Goal: Find specific page/section: Find specific page/section

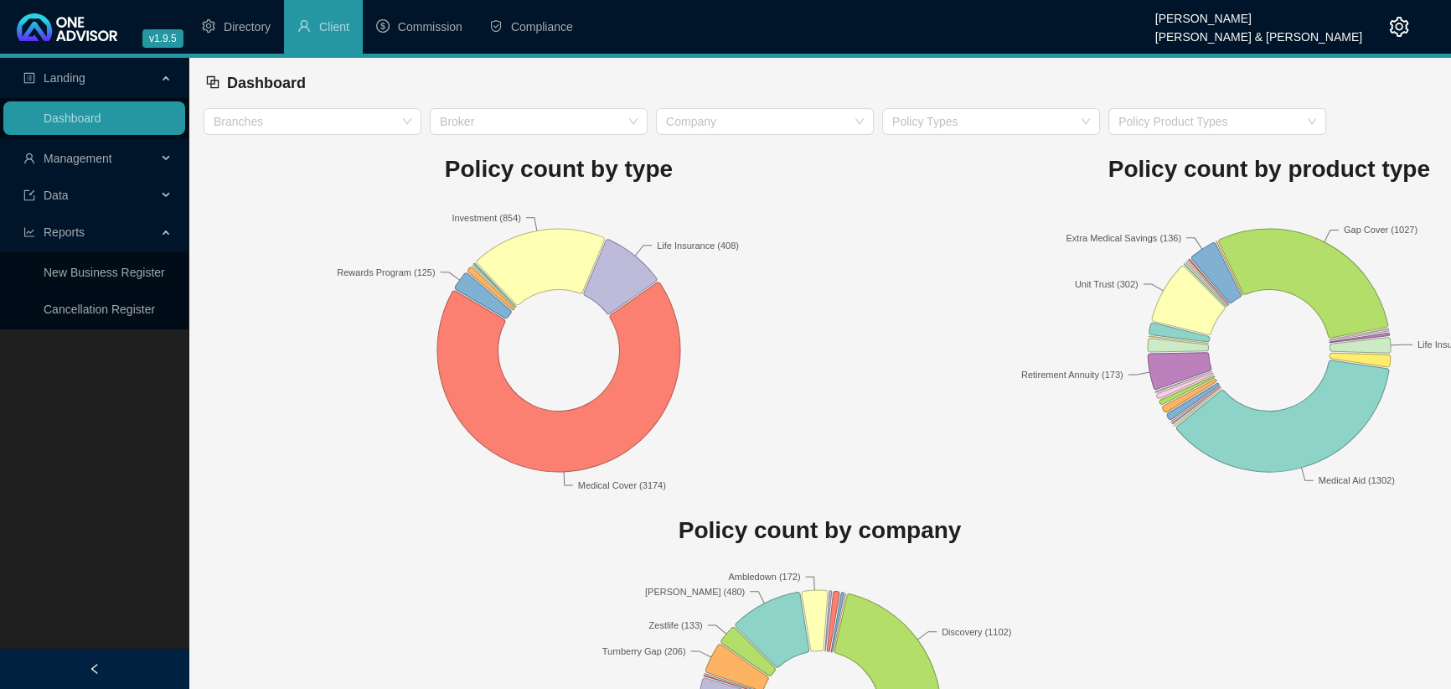
click at [163, 163] on div "Management" at bounding box center [94, 159] width 182 height 34
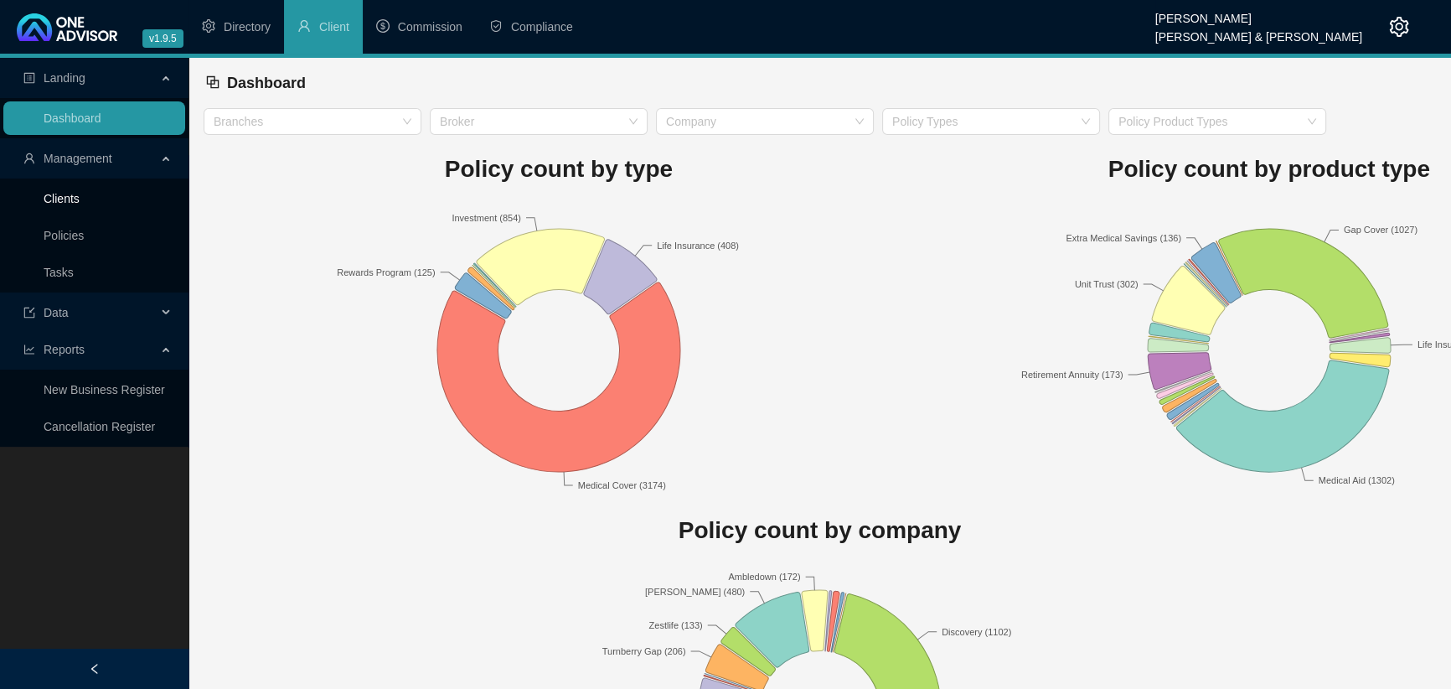
click at [80, 199] on link "Clients" at bounding box center [62, 198] width 36 height 13
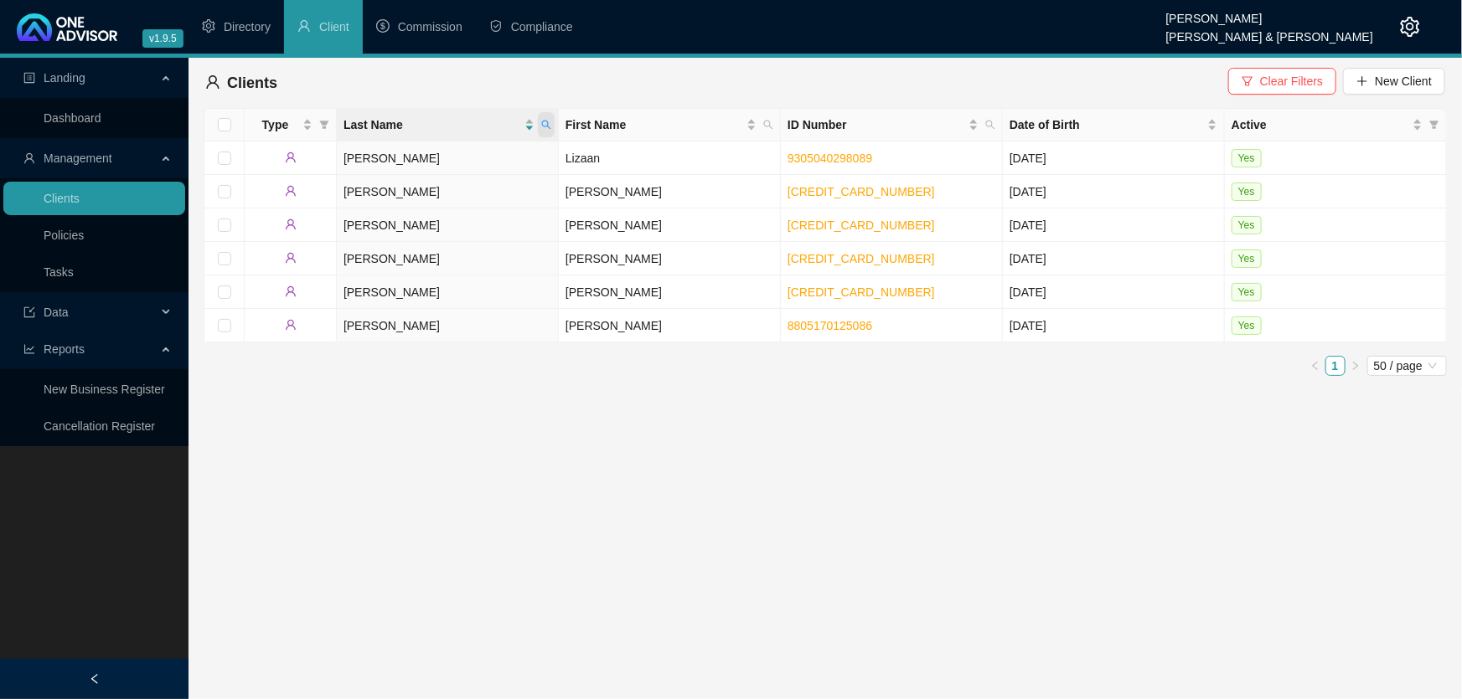
click at [544, 124] on icon "search" at bounding box center [546, 125] width 10 height 10
type input "bhengu"
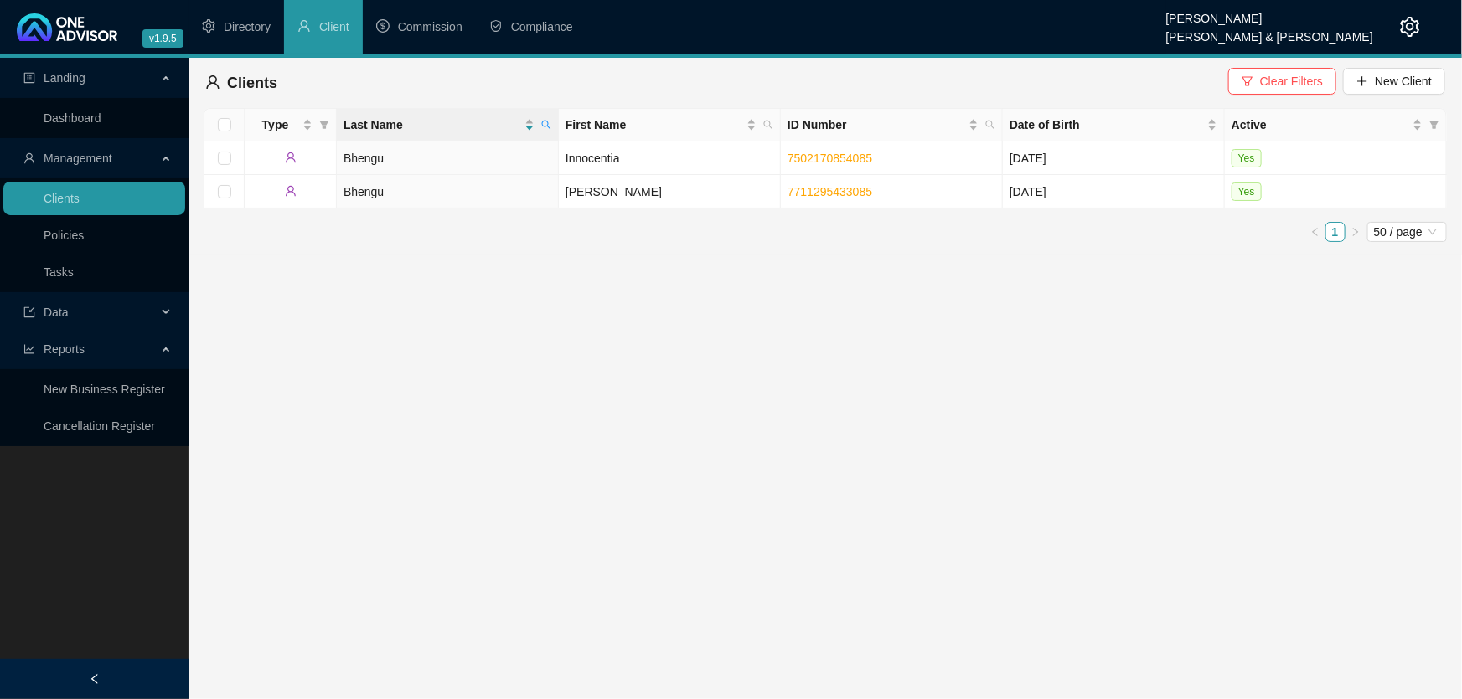
click at [658, 276] on main "Landing Dashboard Management Clients Policies Tasks Data Reports New Business R…" at bounding box center [731, 379] width 1462 height 642
click at [611, 186] on td "[PERSON_NAME]" at bounding box center [670, 192] width 222 height 34
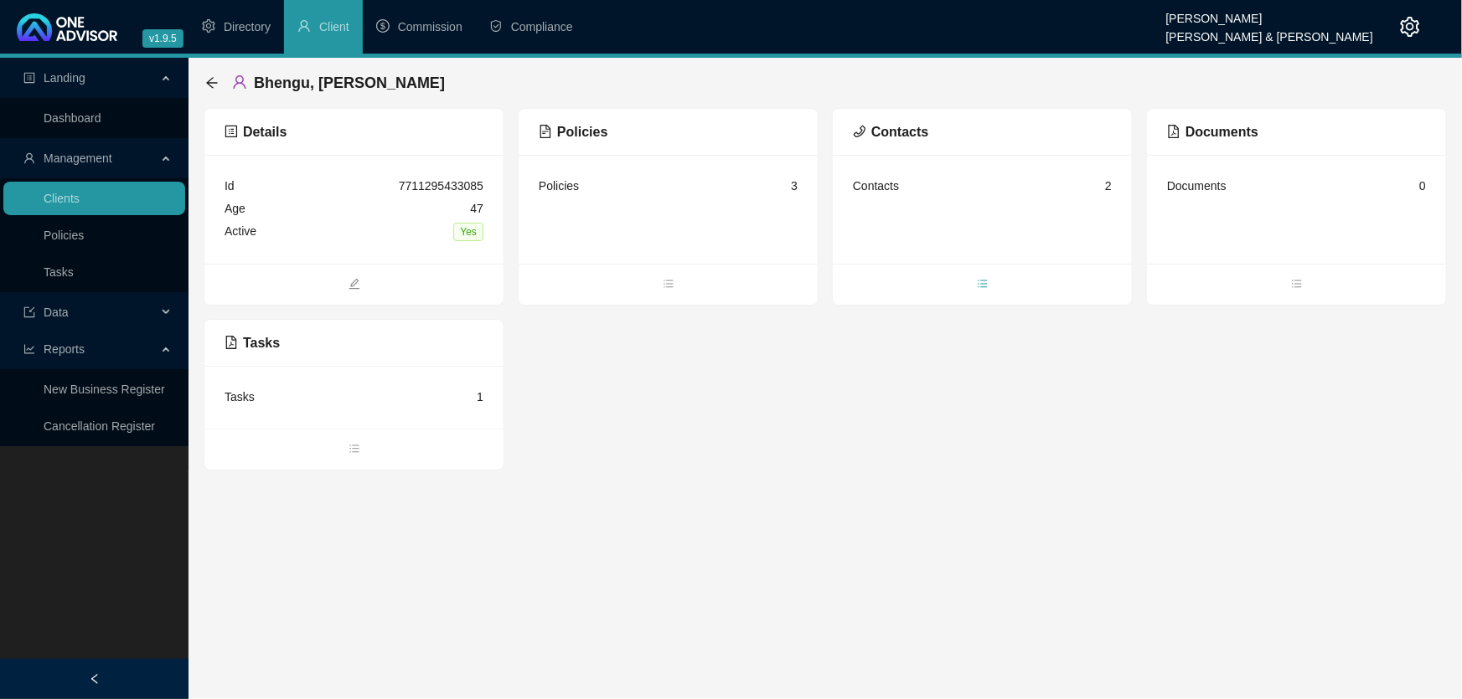
click at [980, 284] on icon "bars" at bounding box center [983, 284] width 12 height 12
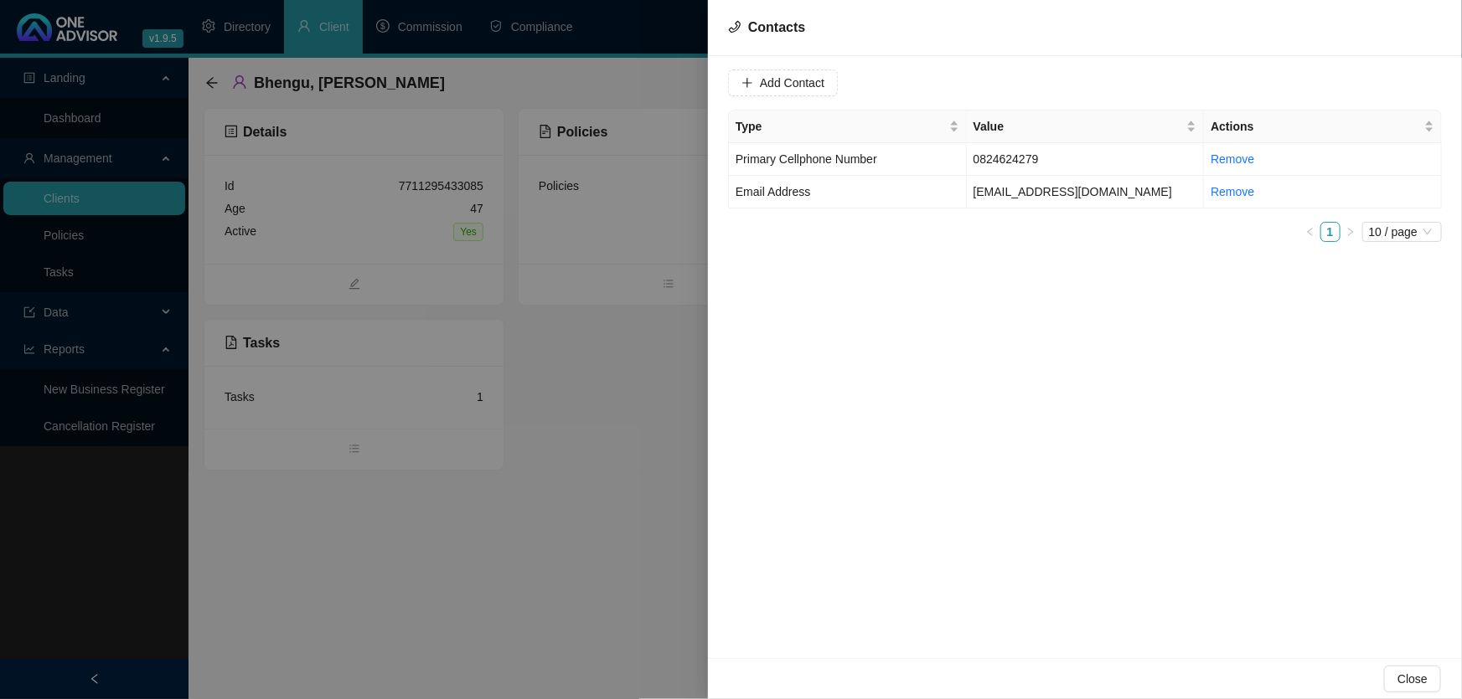
click at [544, 518] on div at bounding box center [731, 349] width 1462 height 699
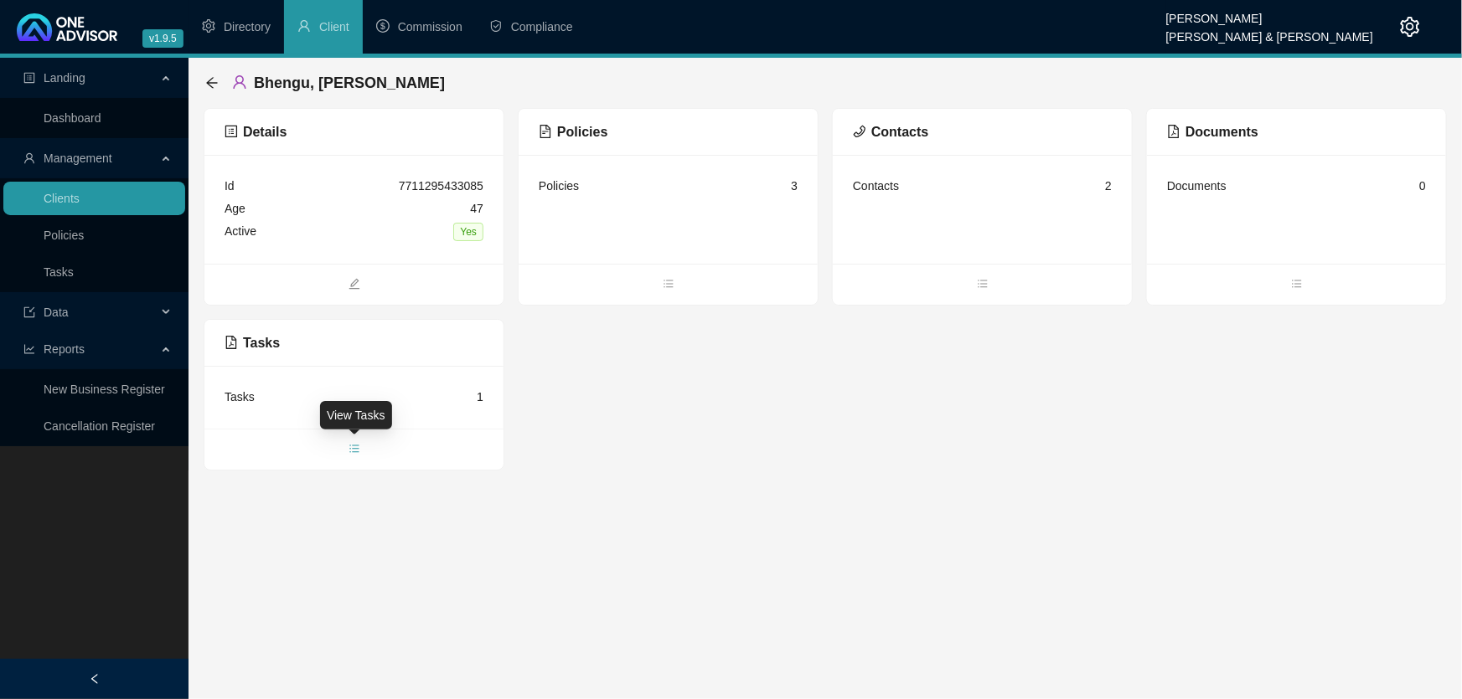
click at [354, 446] on icon "bars" at bounding box center [354, 449] width 12 height 12
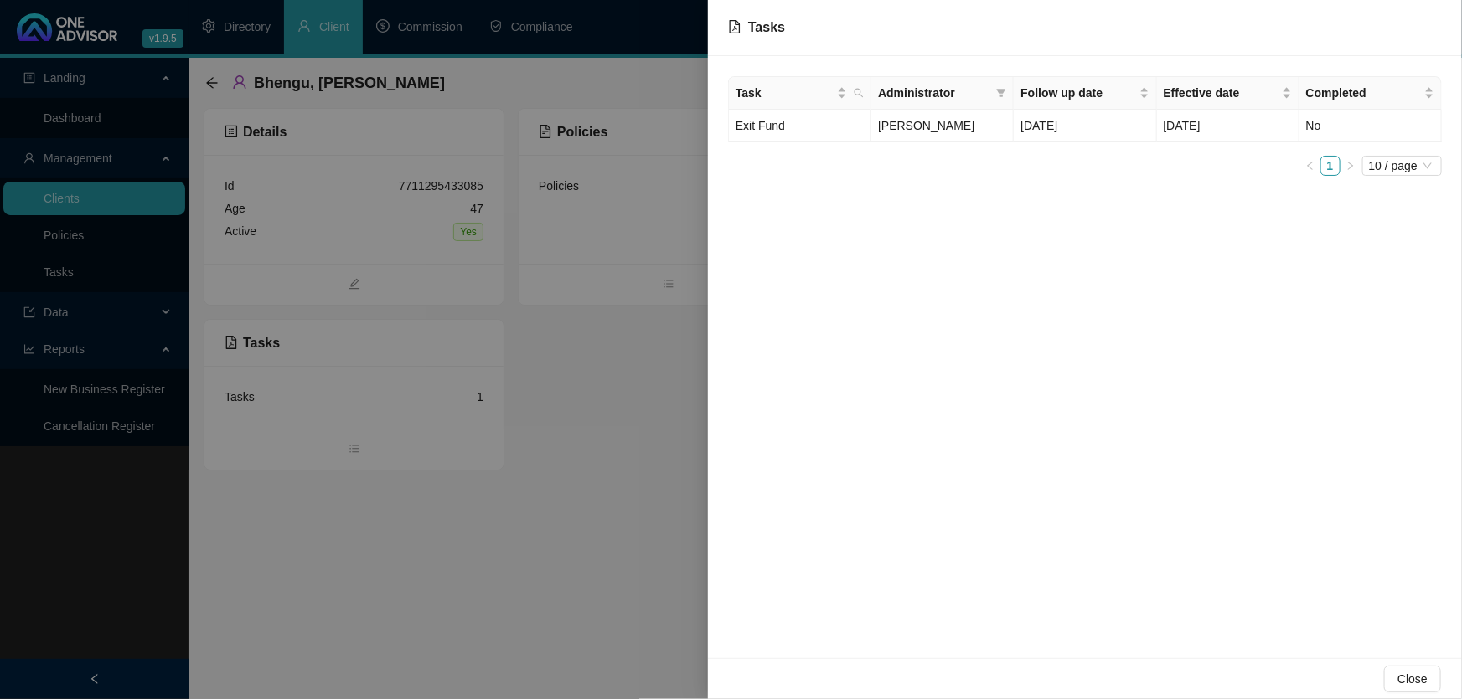
click at [286, 534] on div at bounding box center [731, 349] width 1462 height 699
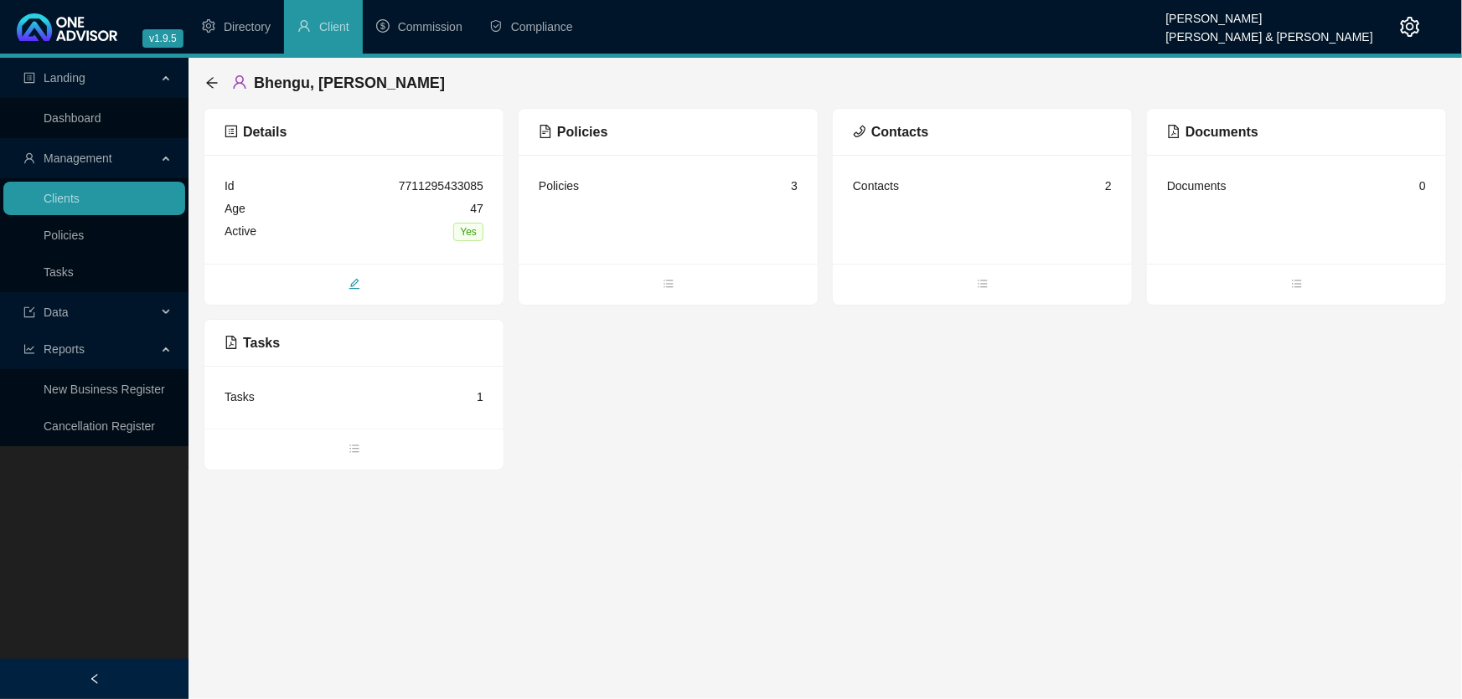
click at [352, 276] on span "edit" at bounding box center [353, 285] width 299 height 18
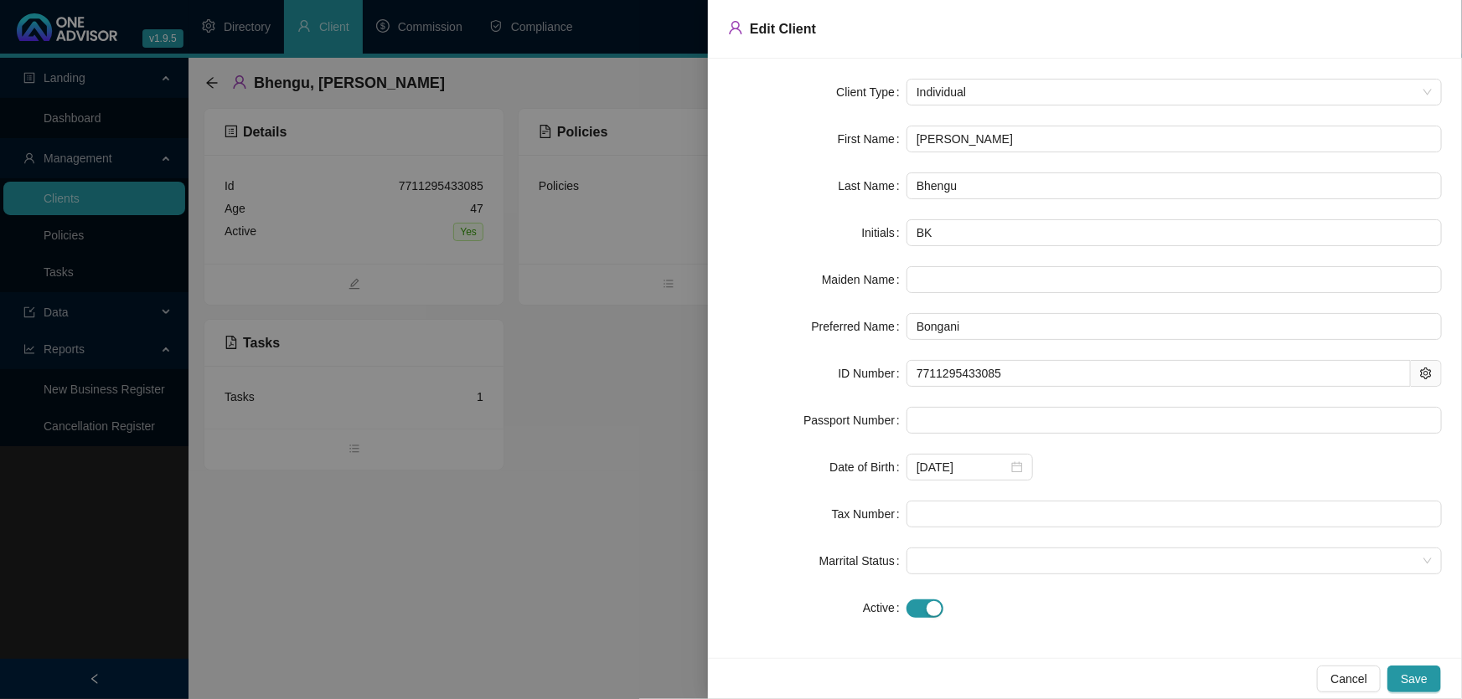
click at [478, 569] on div at bounding box center [731, 349] width 1462 height 699
